Goal: Find specific page/section: Find specific page/section

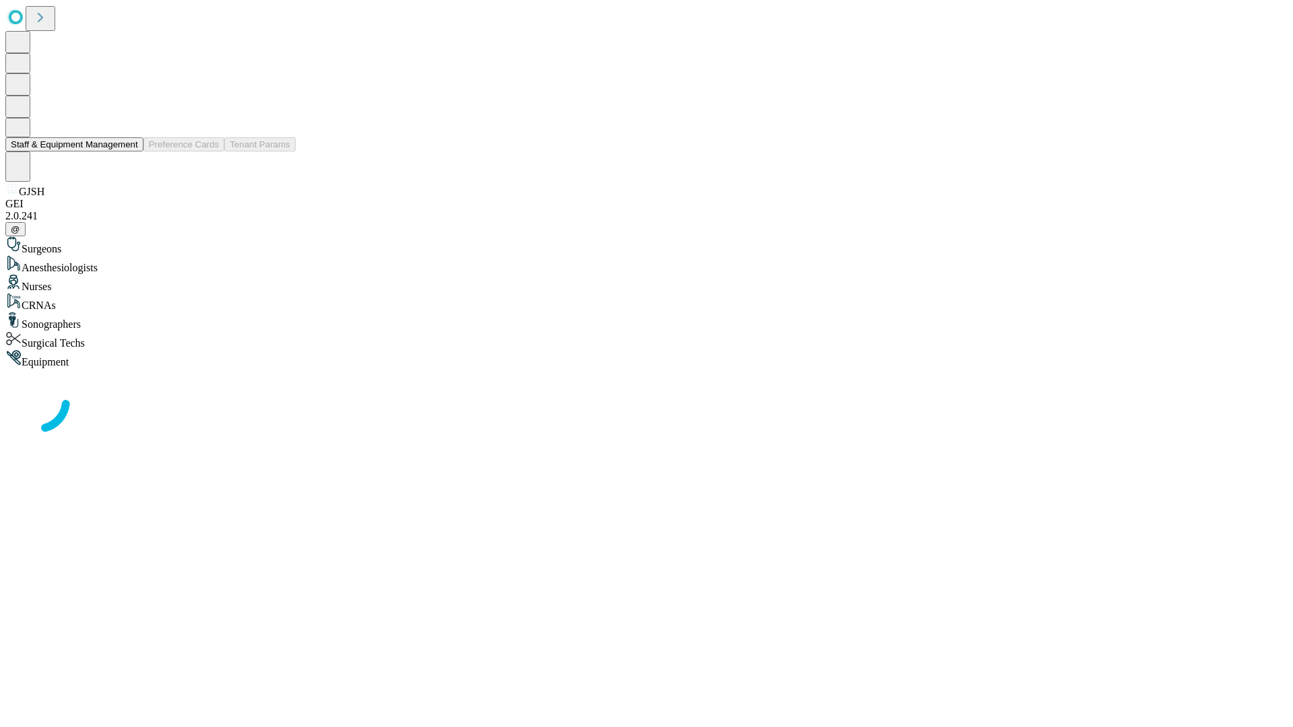
click at [129, 152] on button "Staff & Equipment Management" at bounding box center [74, 144] width 138 height 14
